Goal: Task Accomplishment & Management: Use online tool/utility

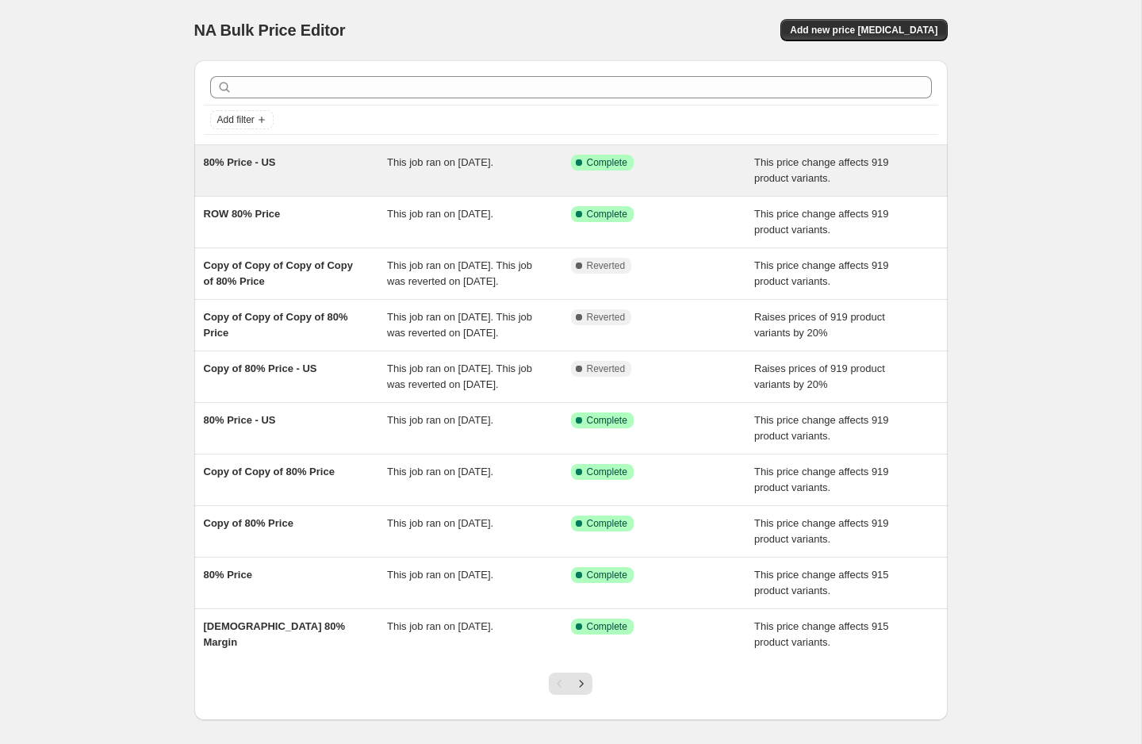
click at [304, 169] on div "80% Price - US" at bounding box center [296, 171] width 184 height 32
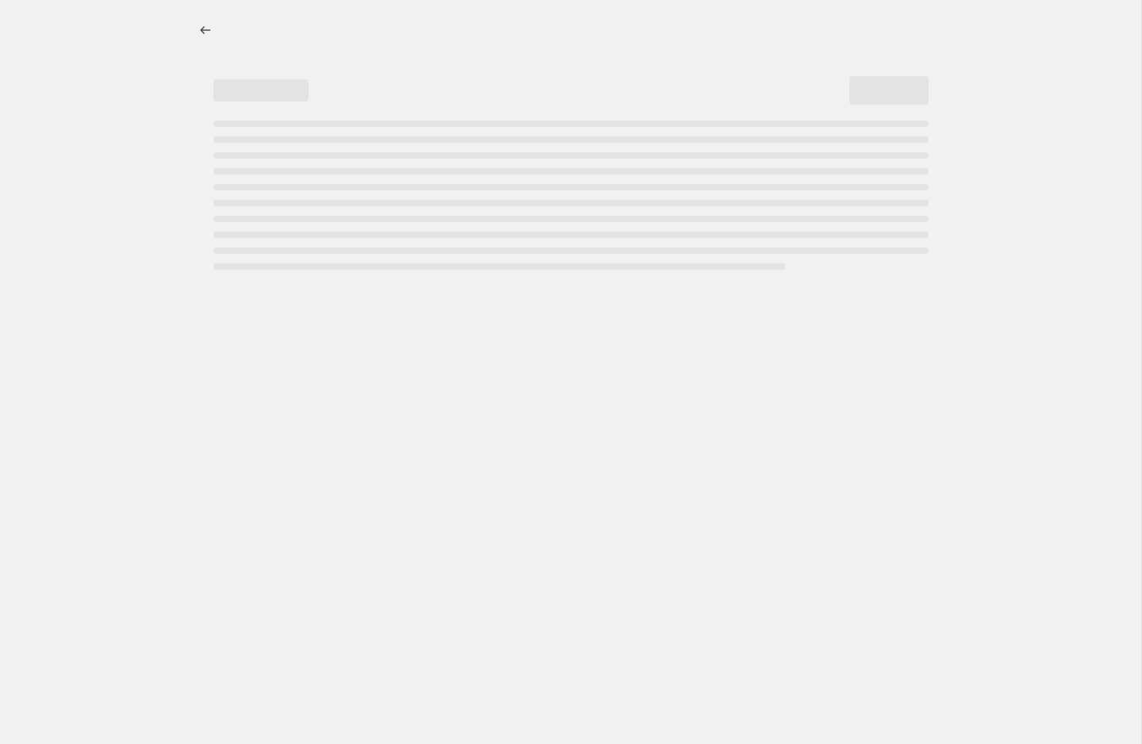
select select "margin"
select select "pp"
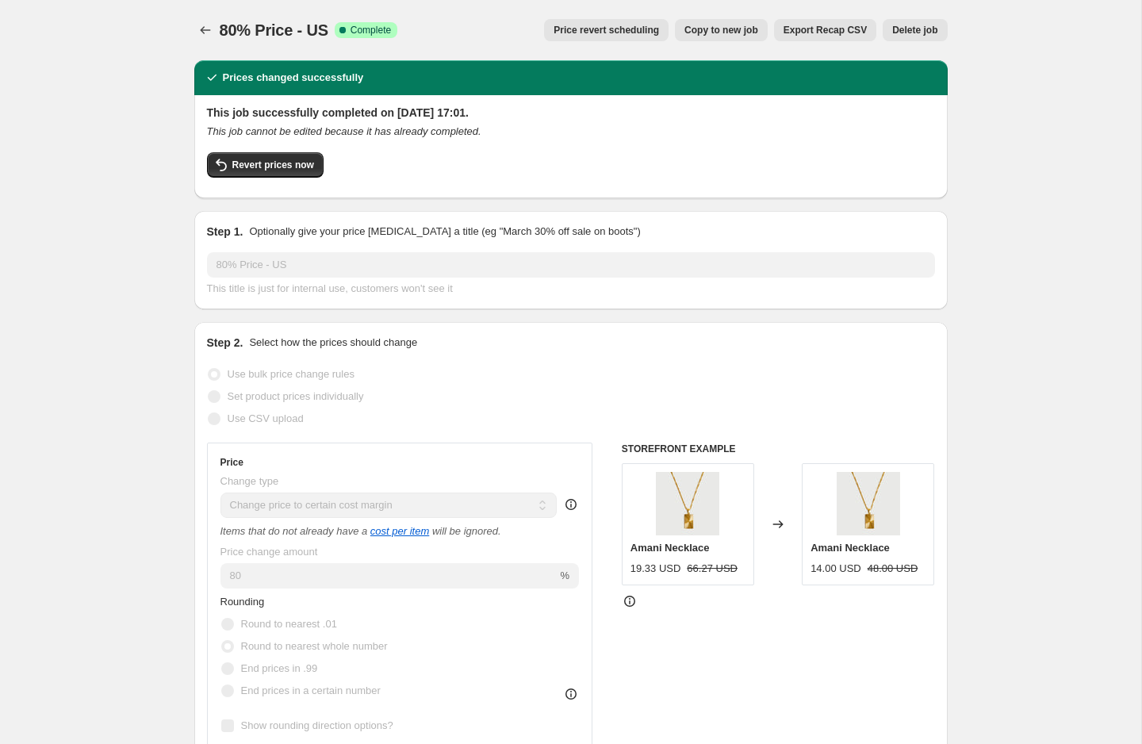
click at [704, 39] on button "Copy to new job" at bounding box center [721, 30] width 93 height 22
select select "margin"
select select "pp"
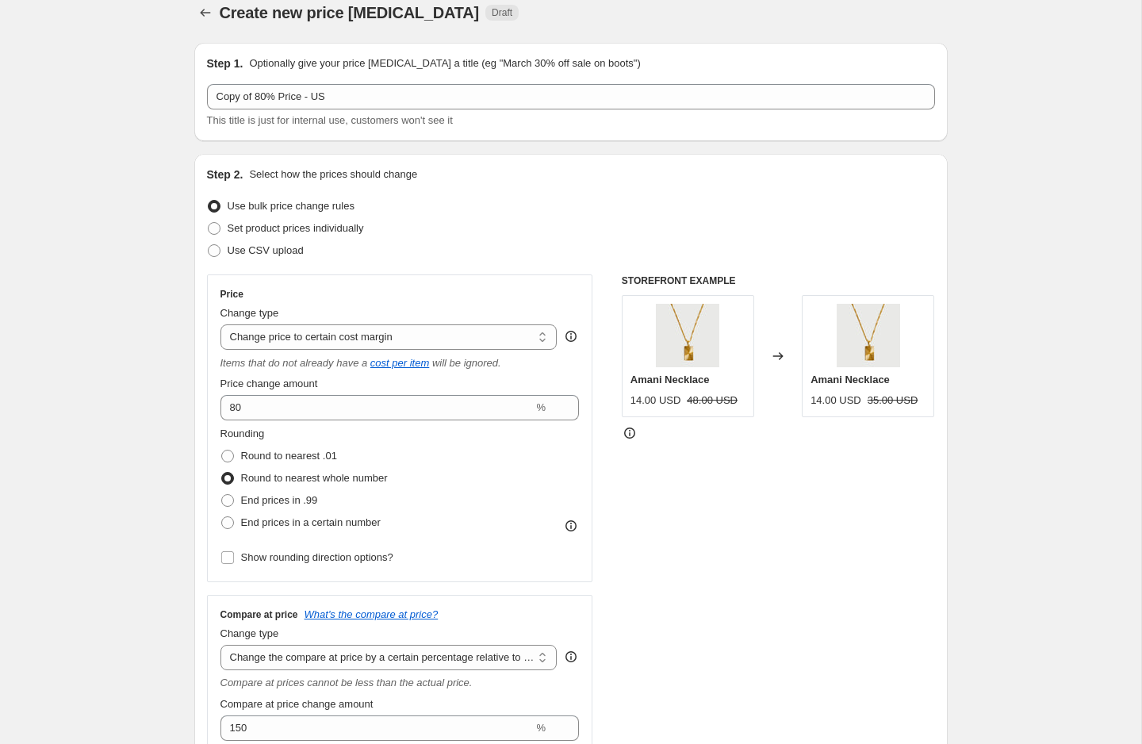
scroll to position [21, 0]
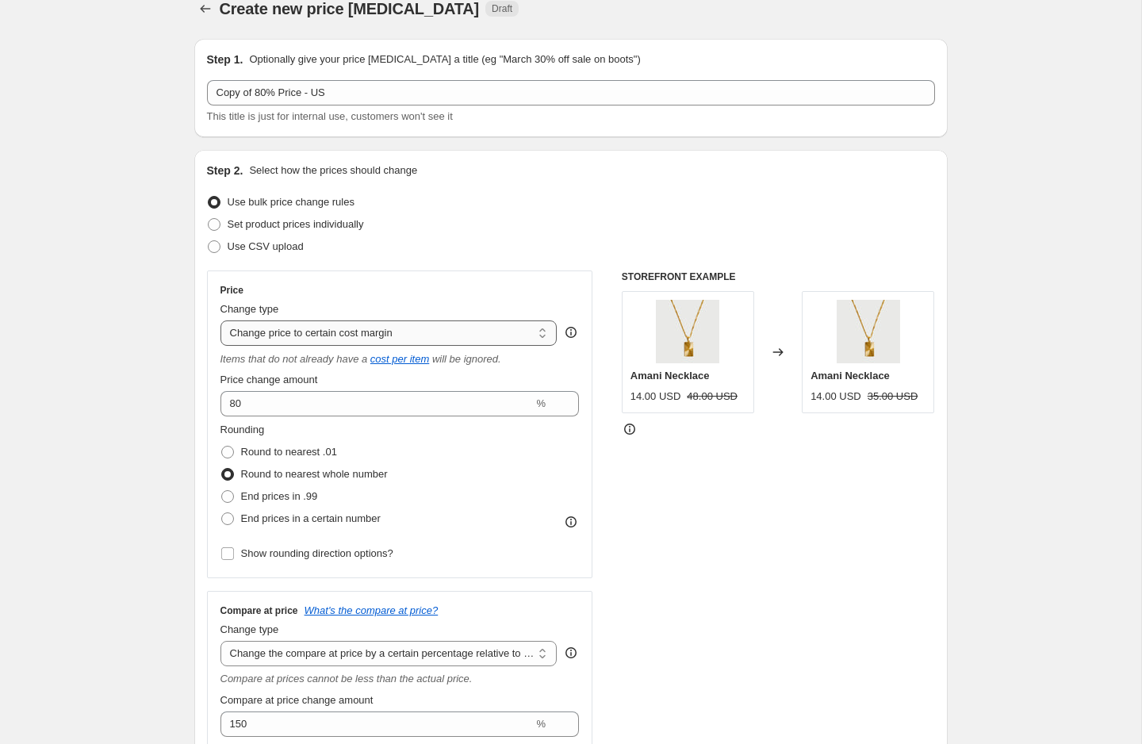
click at [290, 329] on select "Change the price to a certain amount Change the price by a certain amount Chang…" at bounding box center [388, 332] width 337 height 25
select select "to"
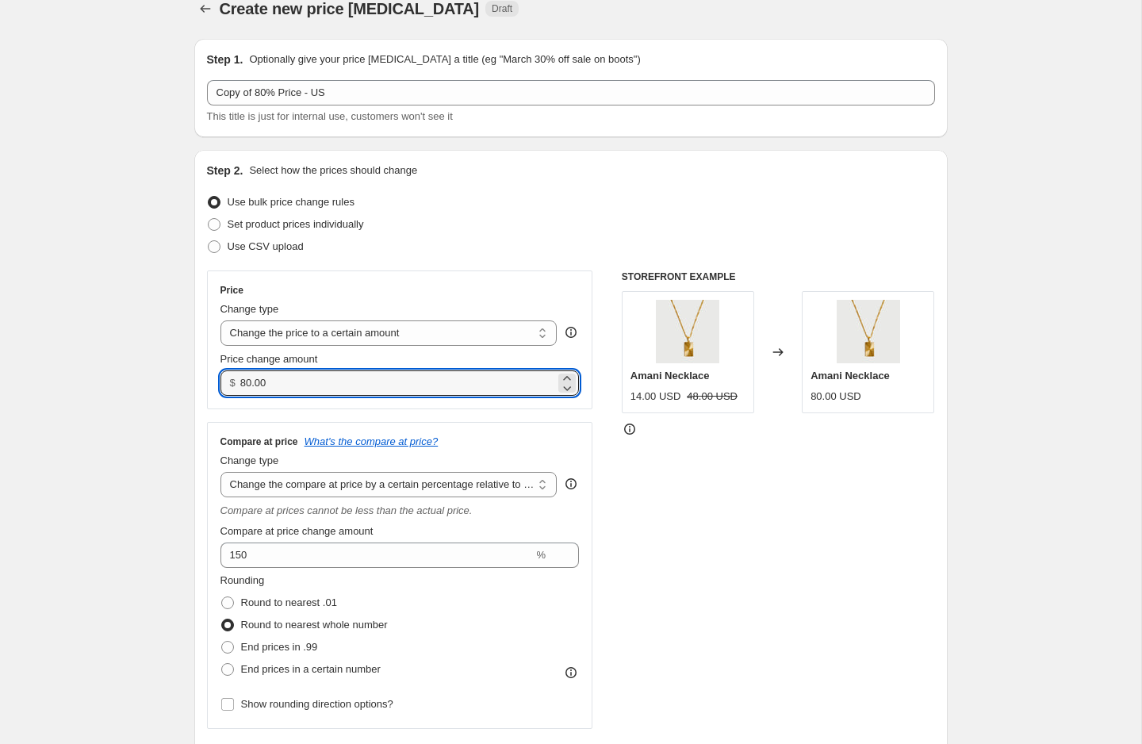
drag, startPoint x: 279, startPoint y: 383, endPoint x: 235, endPoint y: 382, distance: 44.4
click at [235, 382] on div "$ 80.00" at bounding box center [399, 382] width 359 height 25
click at [256, 378] on input "10.00" at bounding box center [397, 382] width 315 height 25
drag, startPoint x: 258, startPoint y: 380, endPoint x: 274, endPoint y: 382, distance: 16.7
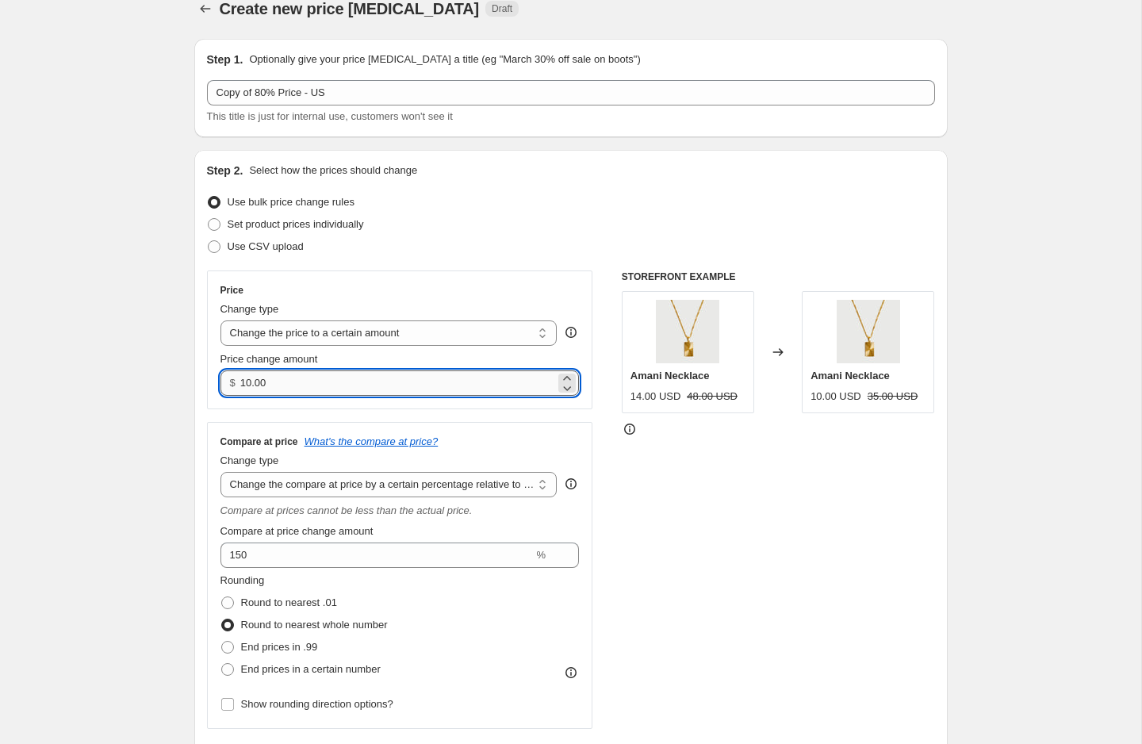
click at [274, 382] on input "10.00" at bounding box center [397, 382] width 315 height 25
type input "10.99"
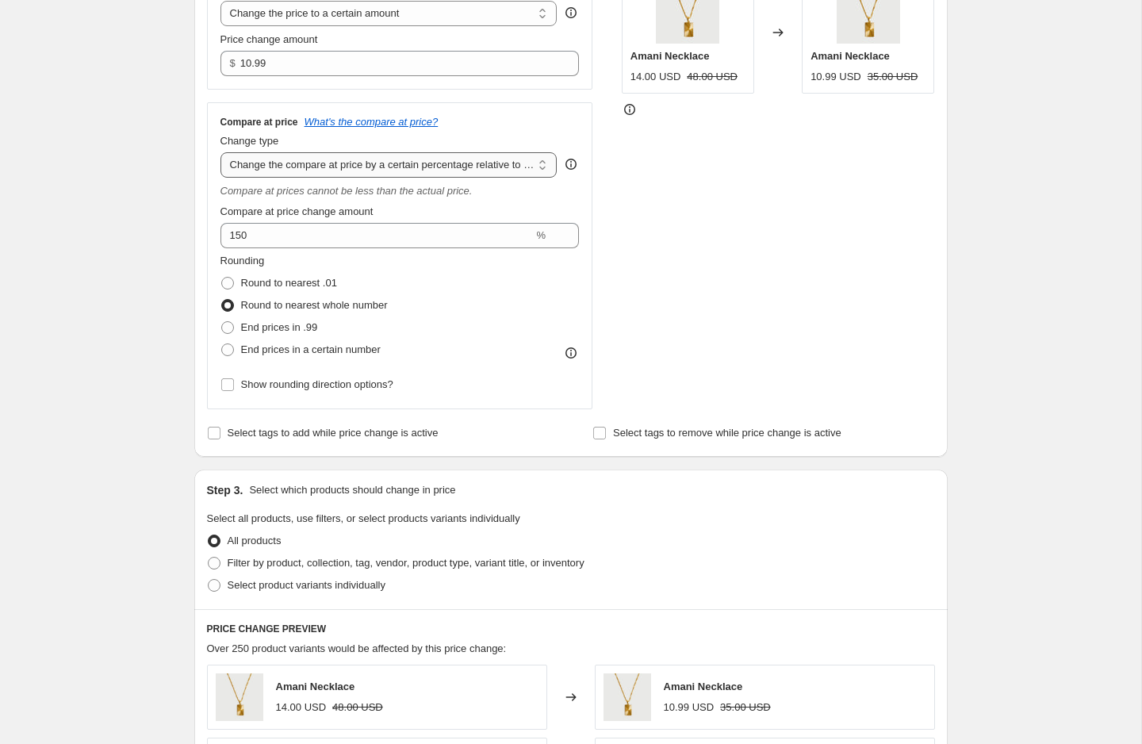
scroll to position [308, 0]
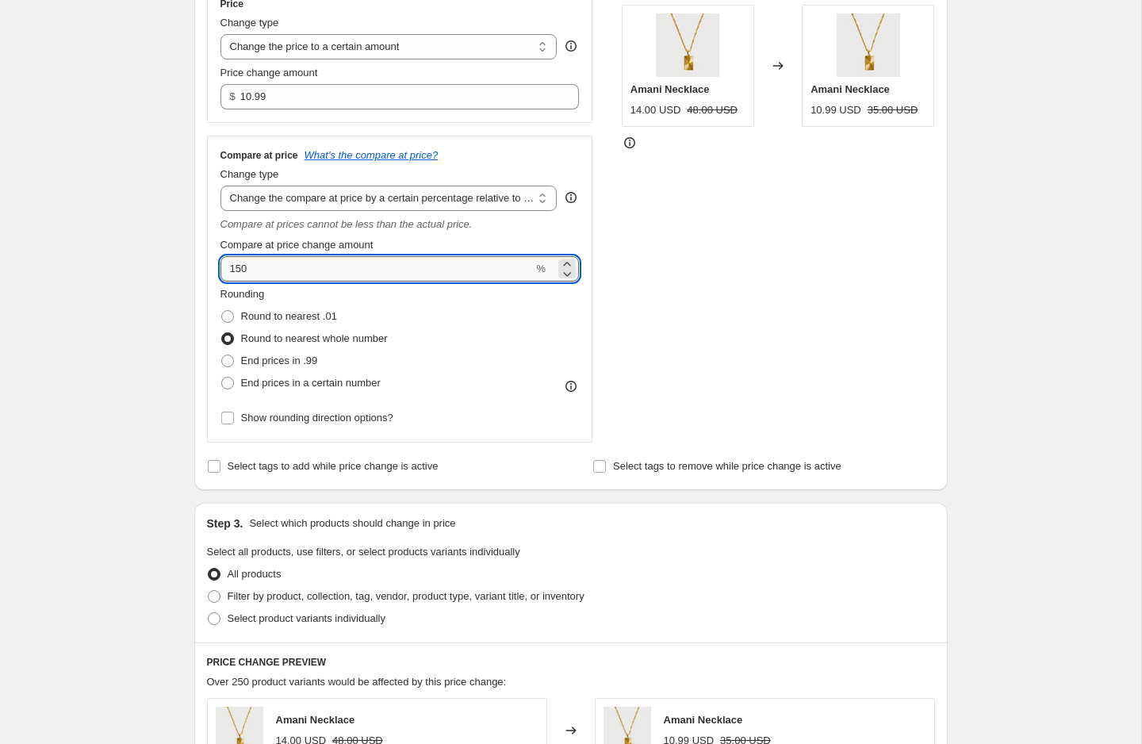
click at [244, 273] on input "150" at bounding box center [376, 268] width 313 height 25
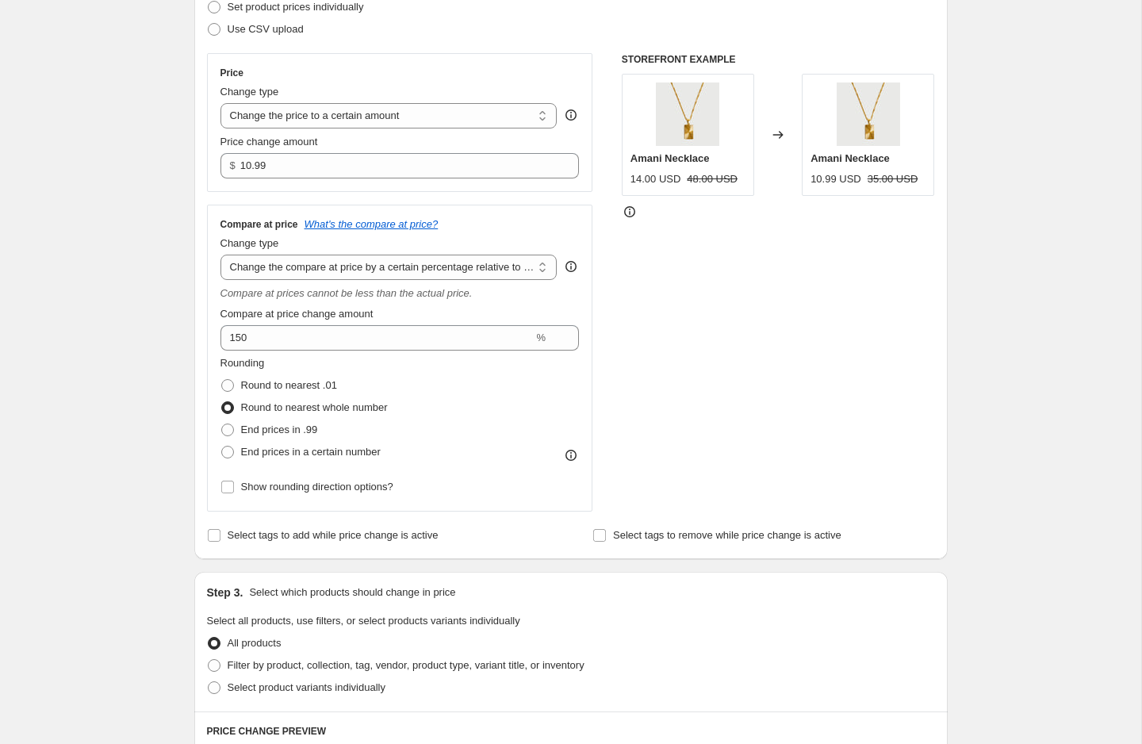
scroll to position [236, 0]
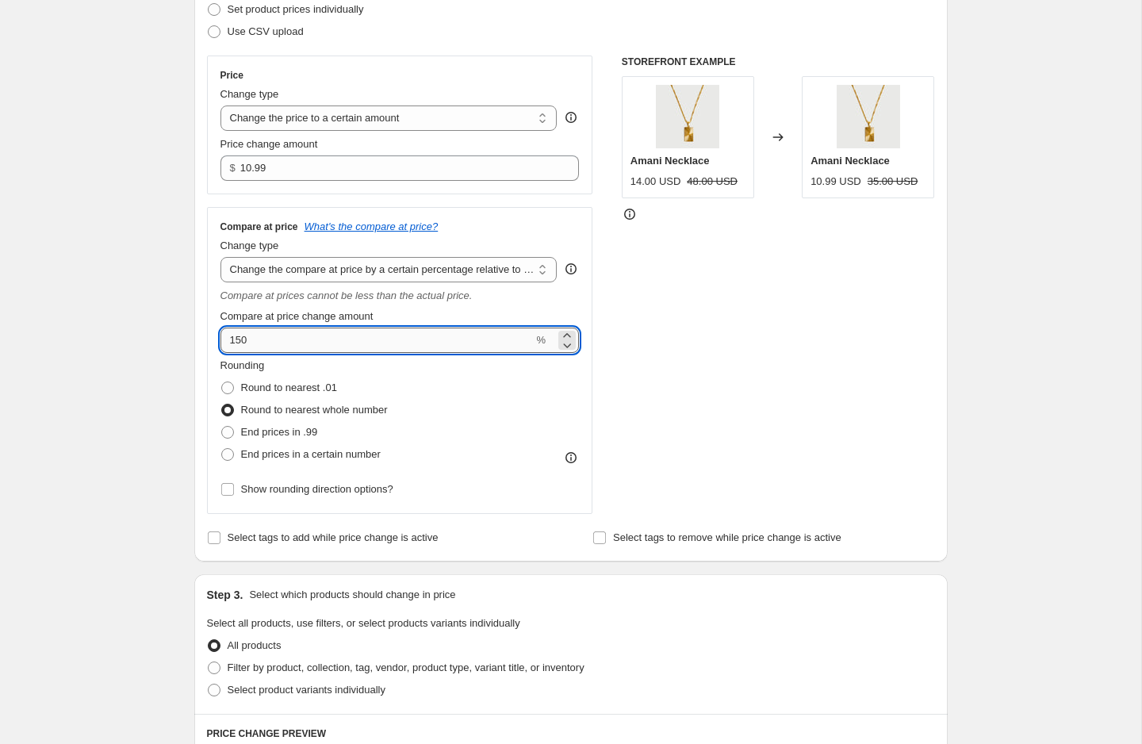
click at [304, 346] on input "150" at bounding box center [376, 340] width 313 height 25
click at [529, 260] on select "Change the compare at price to the current price (sale) Change the compare at p…" at bounding box center [388, 269] width 337 height 25
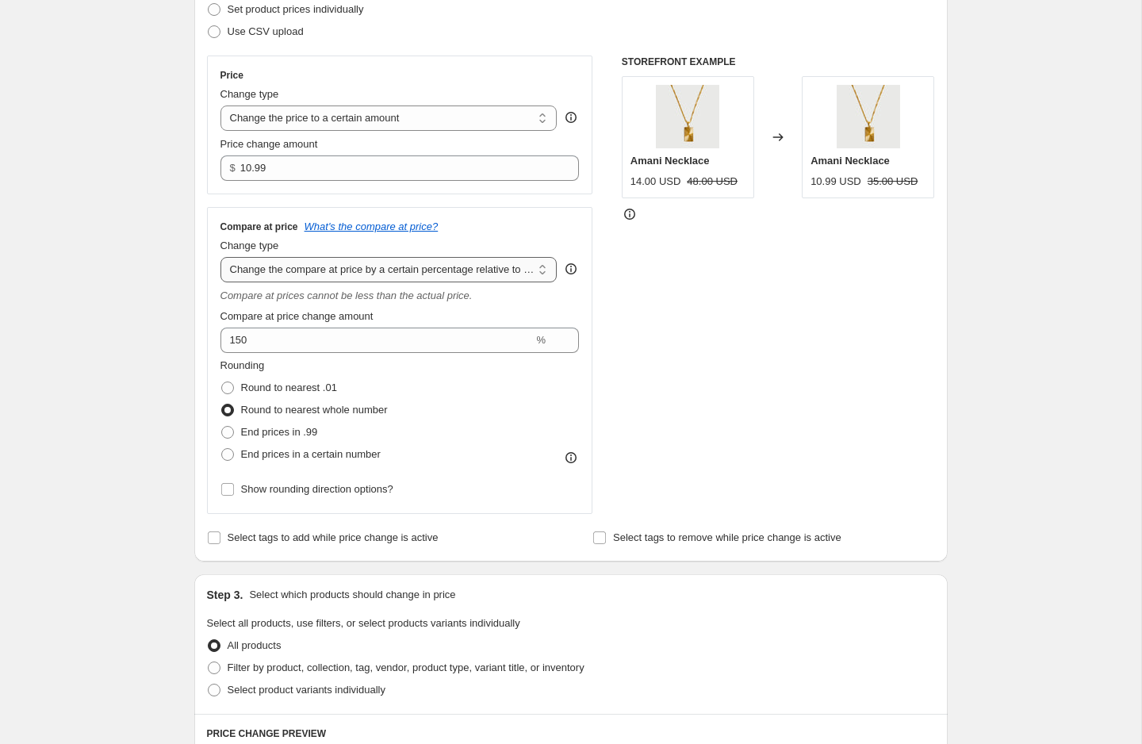
select select "no_change"
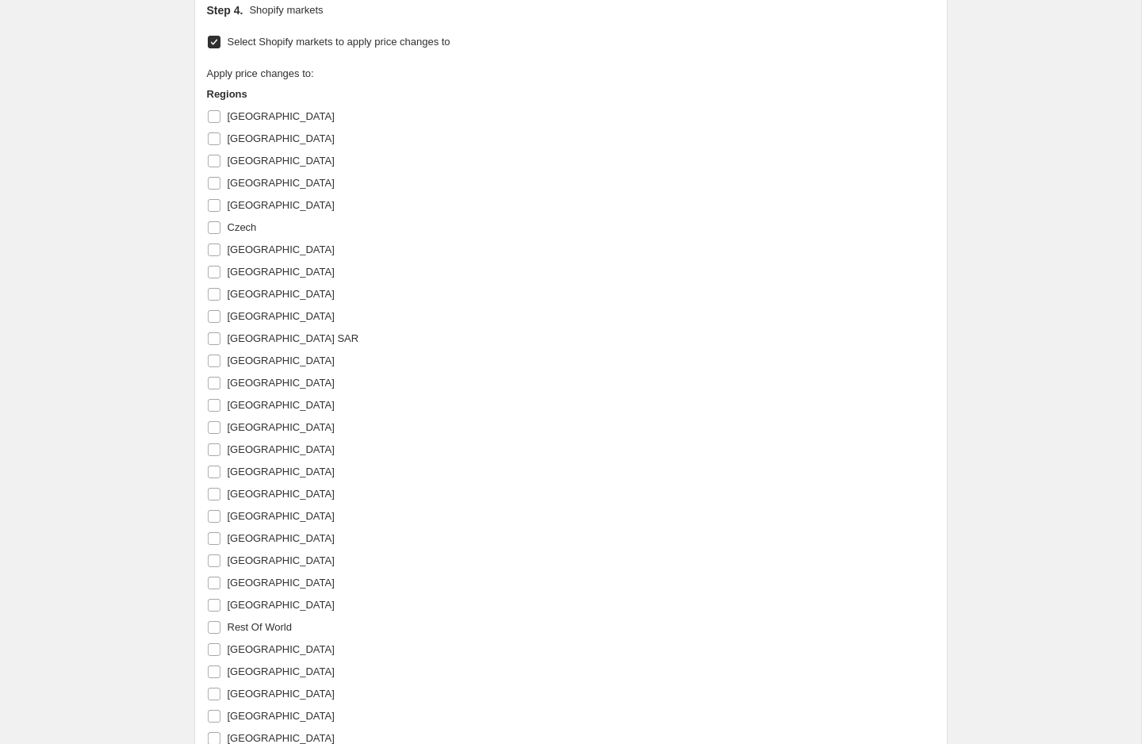
scroll to position [1615, 0]
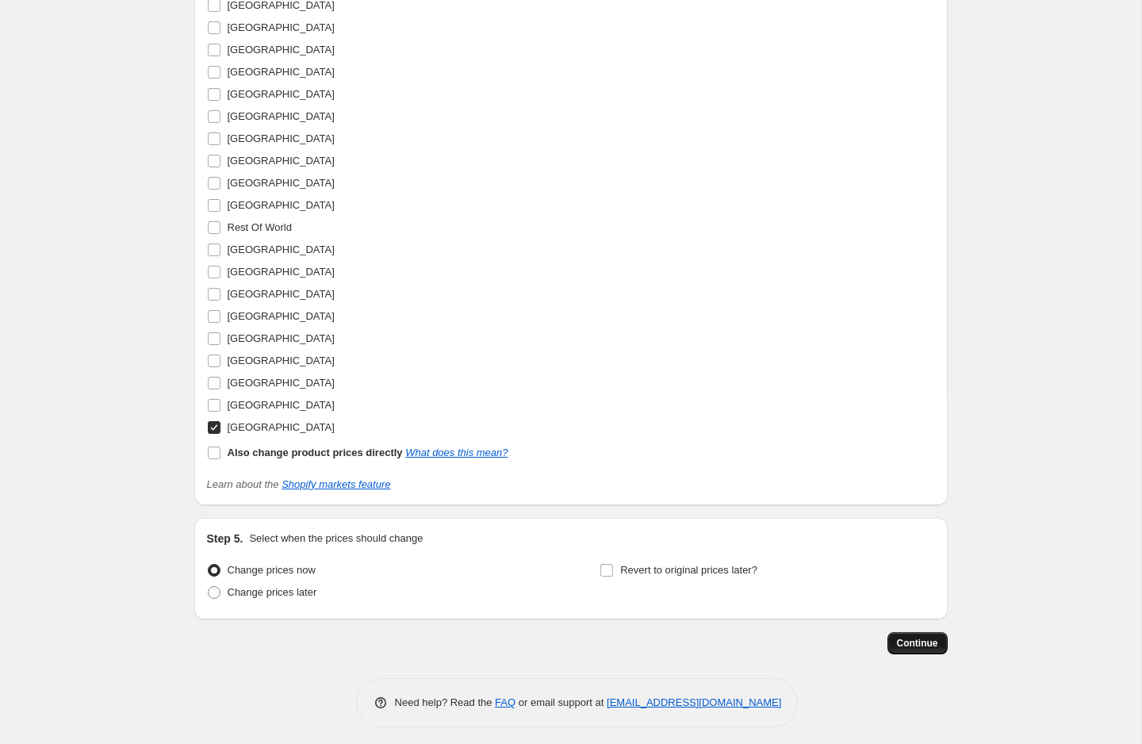
click at [930, 637] on span "Continue" at bounding box center [917, 643] width 41 height 13
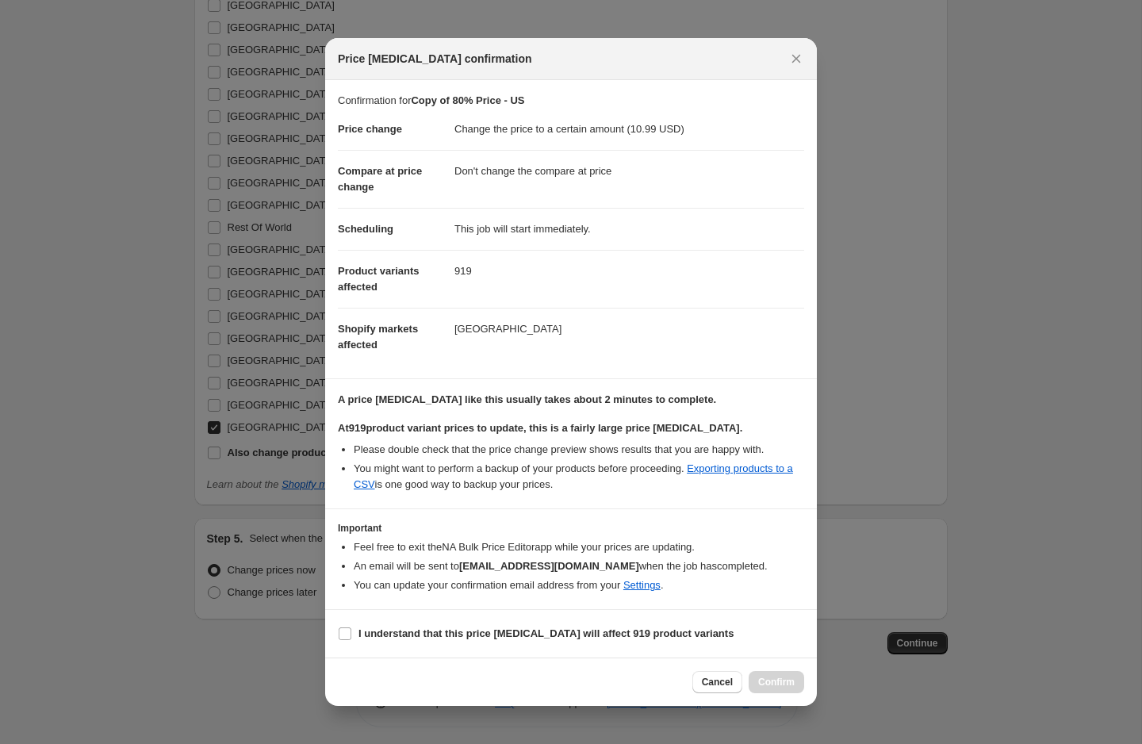
click at [406, 648] on section "I understand that this price [MEDICAL_DATA] will affect 919 product variants" at bounding box center [571, 634] width 492 height 48
click at [404, 640] on span "I understand that this price [MEDICAL_DATA] will affect 919 product variants" at bounding box center [546, 634] width 375 height 16
click at [351, 640] on input "I understand that this price [MEDICAL_DATA] will affect 919 product variants" at bounding box center [345, 633] width 13 height 13
checkbox input "true"
click at [763, 681] on span "Confirm" at bounding box center [776, 682] width 36 height 13
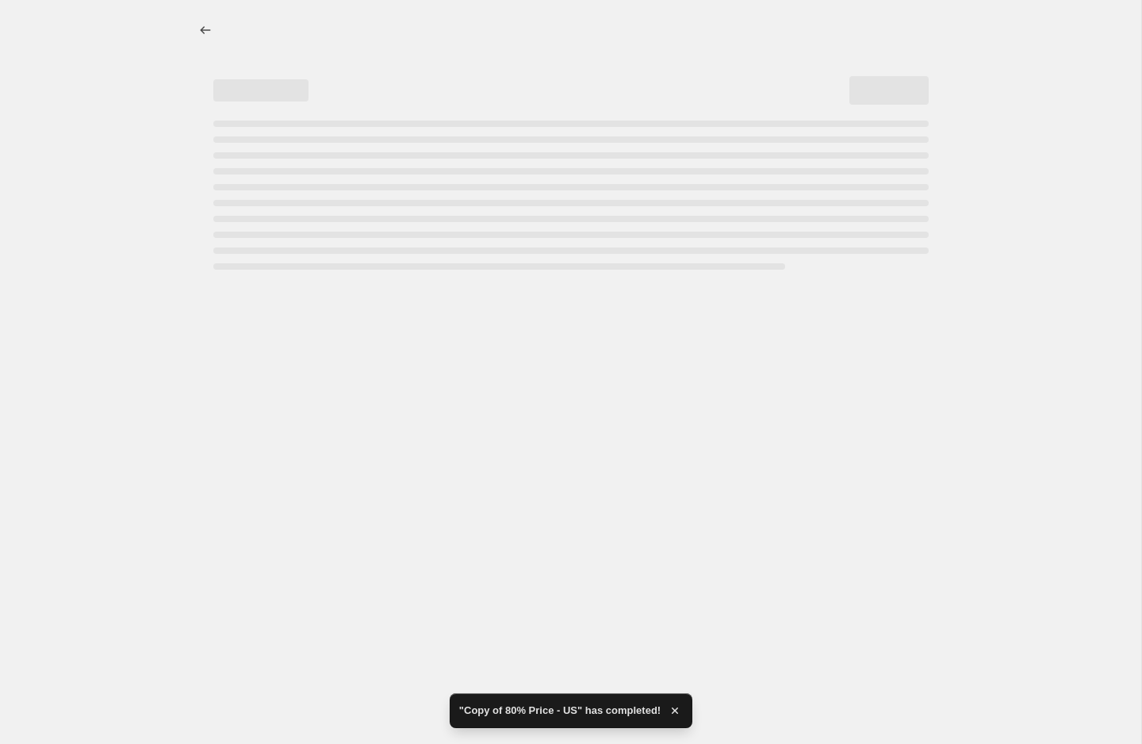
select select "no_change"
